Goal: Task Accomplishment & Management: Complete application form

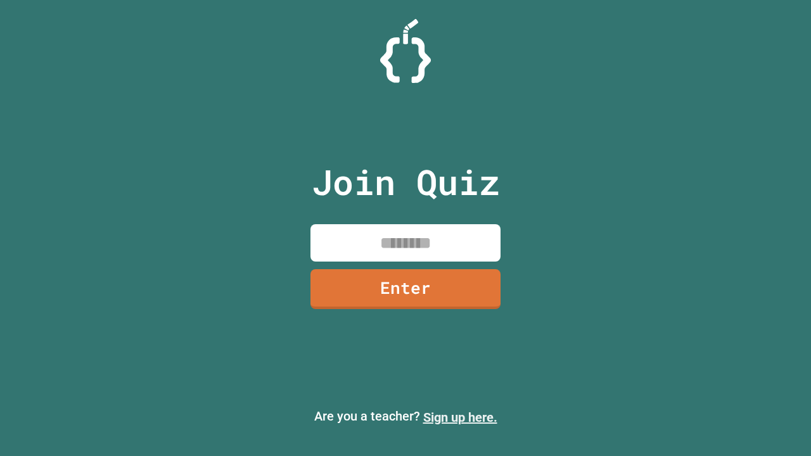
click at [460, 418] on link "Sign up here." at bounding box center [460, 417] width 74 height 15
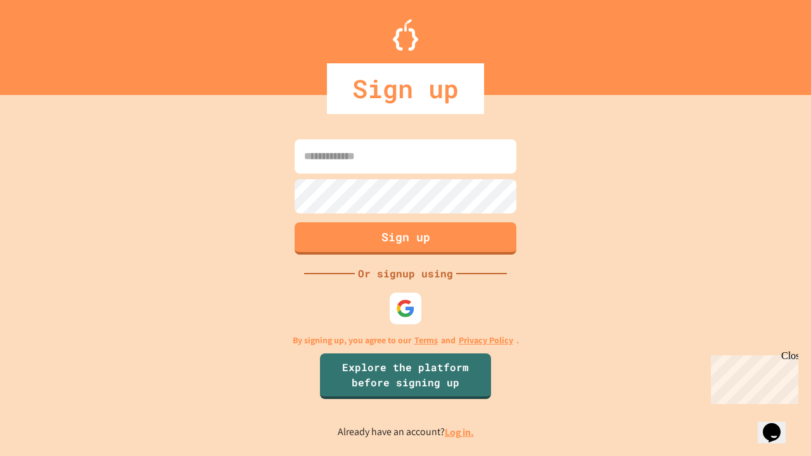
click at [460, 432] on link "Log in." at bounding box center [459, 432] width 29 height 13
